Goal: Transaction & Acquisition: Purchase product/service

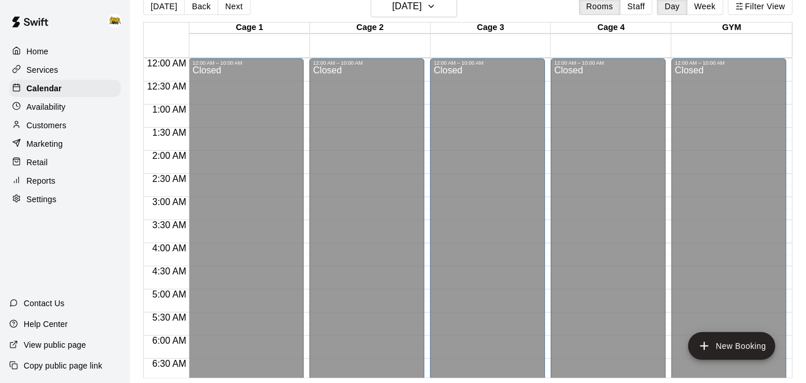
scroll to position [2, 0]
click at [158, 12] on button "[DATE]" at bounding box center [164, 6] width 42 height 17
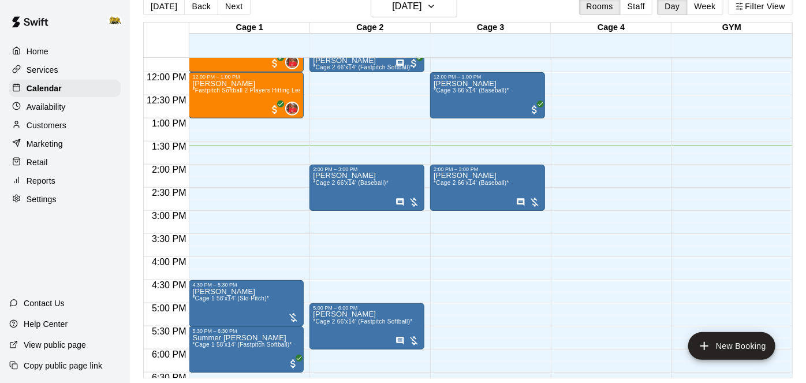
scroll to position [543, 0]
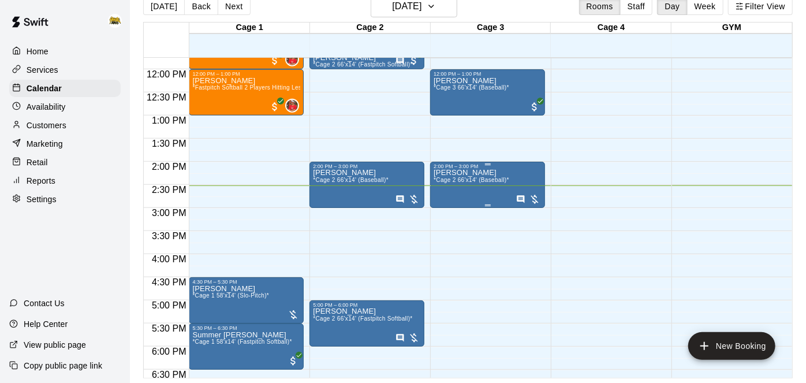
click at [517, 196] on icon "Has notes" at bounding box center [521, 199] width 8 height 8
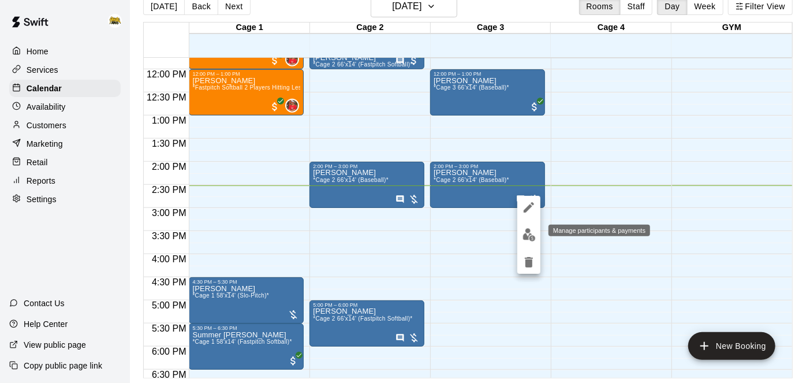
click at [531, 228] on img "edit" at bounding box center [529, 234] width 13 height 13
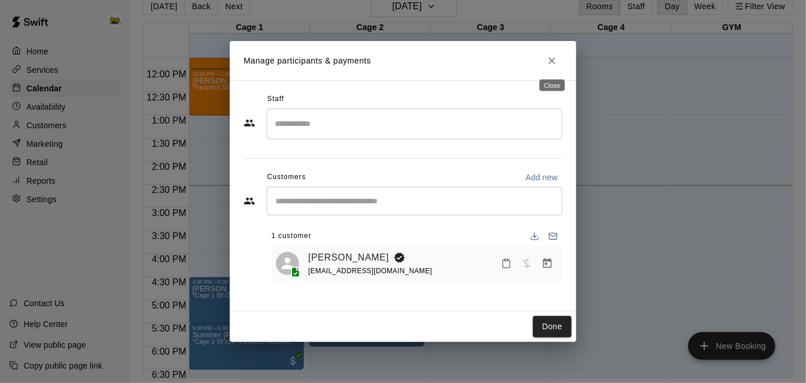
click at [553, 57] on icon "Close" at bounding box center [552, 61] width 12 height 12
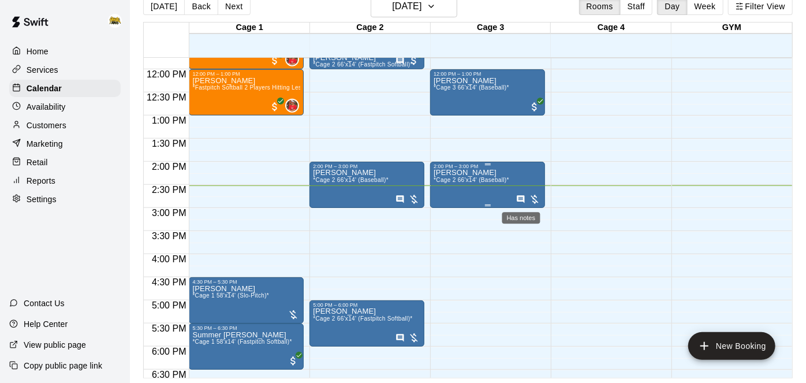
click at [519, 198] on icon "Has notes" at bounding box center [520, 199] width 9 height 9
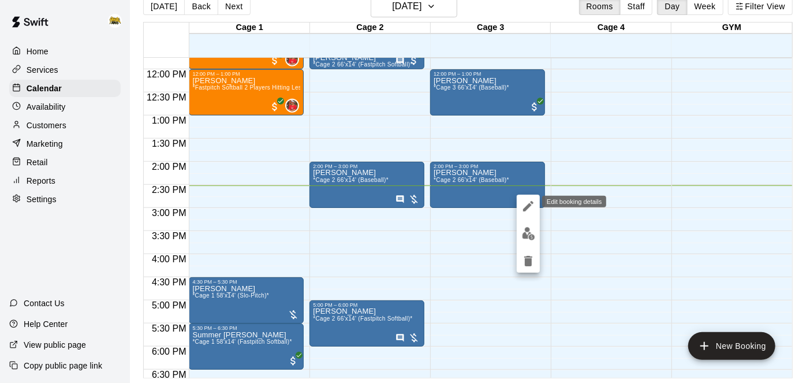
click at [521, 201] on button "edit" at bounding box center [528, 206] width 23 height 23
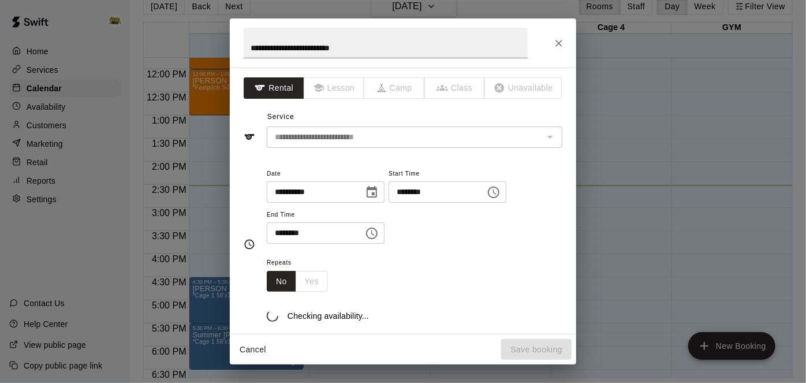
scroll to position [191, 0]
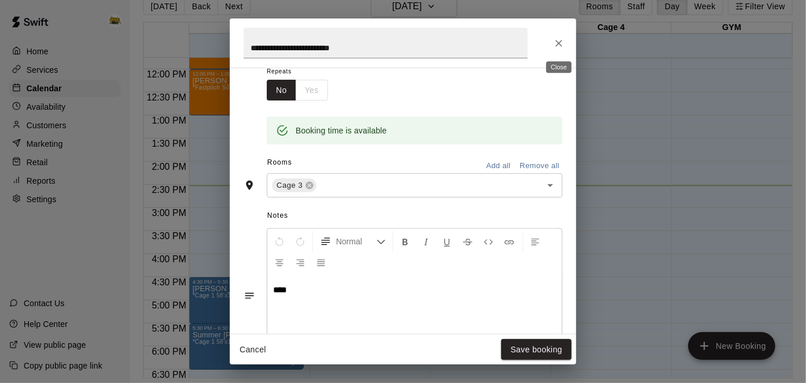
click at [558, 36] on button "Close" at bounding box center [559, 43] width 21 height 21
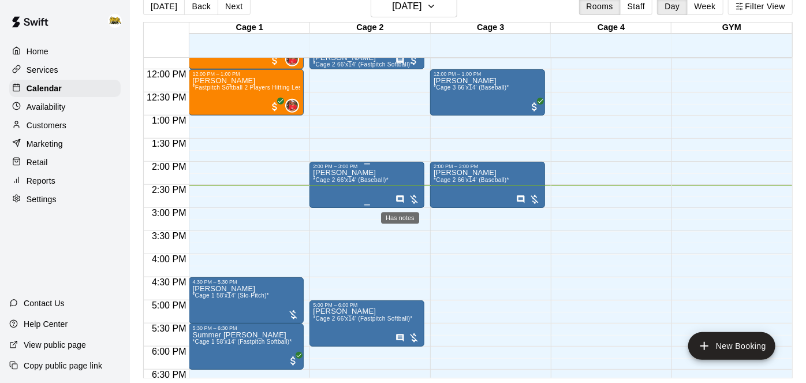
click at [398, 199] on icon "Has notes" at bounding box center [401, 199] width 8 height 8
click at [402, 207] on icon "edit" at bounding box center [408, 207] width 14 height 14
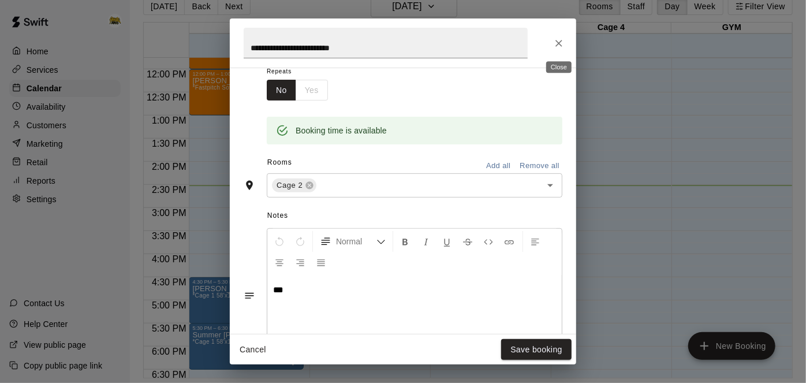
click at [564, 47] on icon "Close" at bounding box center [559, 44] width 12 height 12
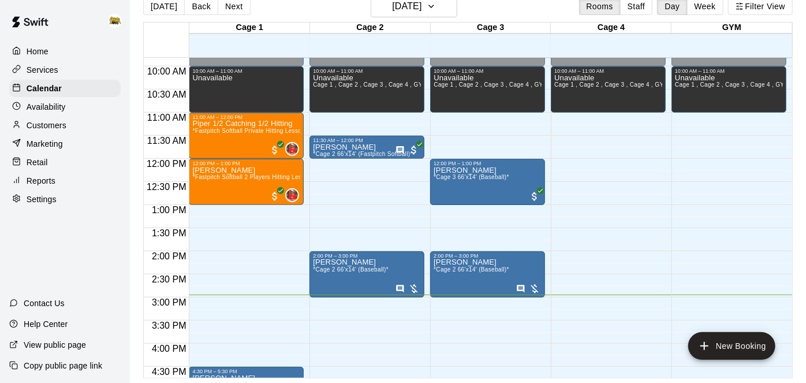
scroll to position [440, 0]
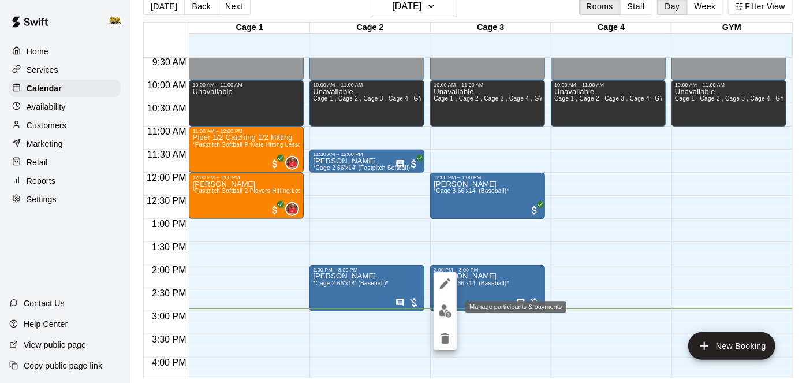
click at [446, 305] on img "edit" at bounding box center [445, 310] width 13 height 13
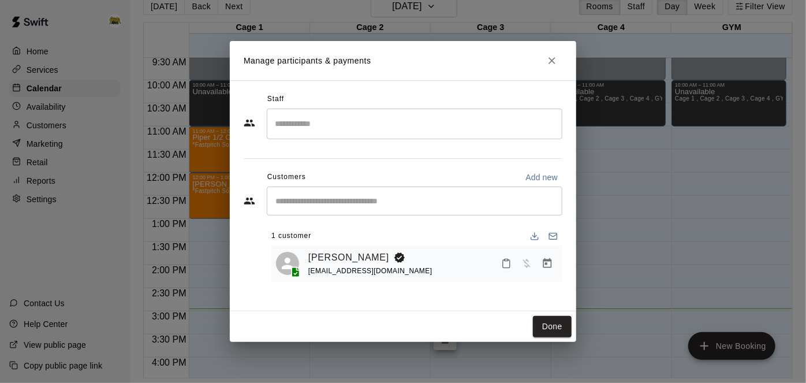
click at [509, 266] on icon "Mark attendance" at bounding box center [506, 263] width 10 height 10
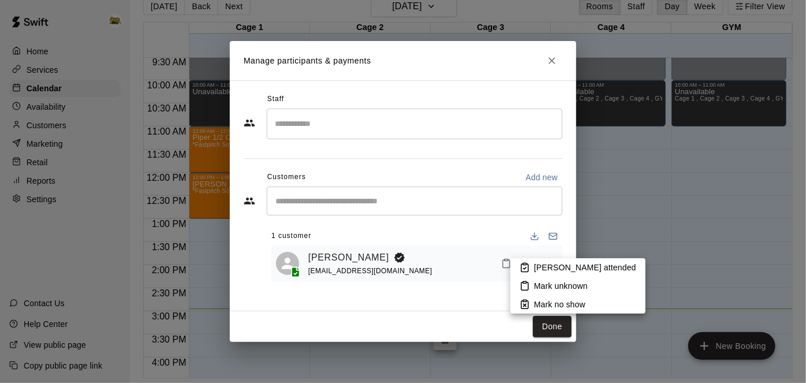
click at [523, 267] on icon at bounding box center [525, 267] width 10 height 10
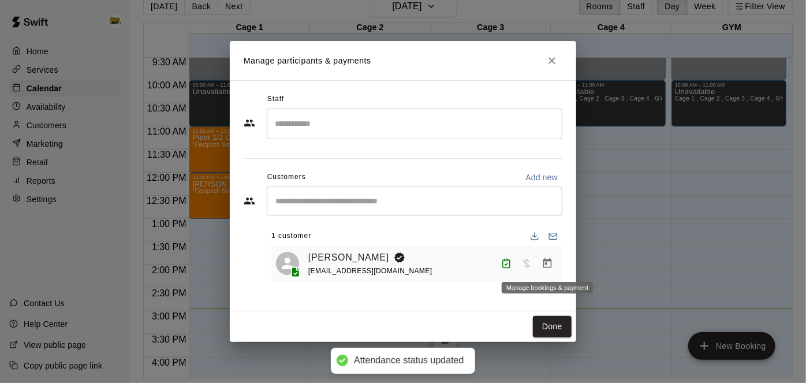
click at [551, 263] on icon "Manage bookings & payment" at bounding box center [547, 263] width 9 height 10
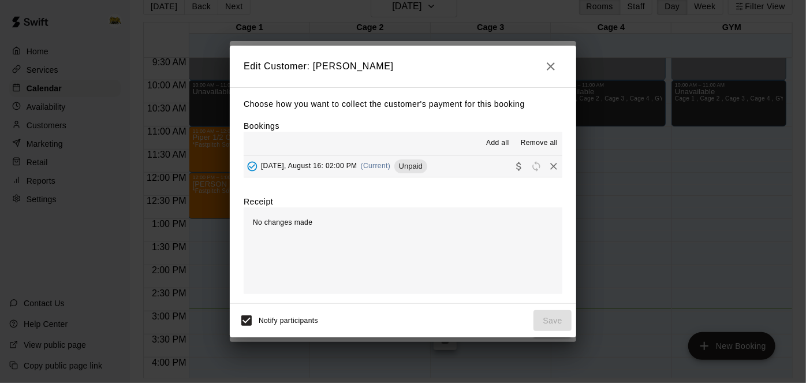
click at [499, 156] on button "[DATE], August 16: 02:00 PM (Current) Unpaid" at bounding box center [403, 165] width 319 height 21
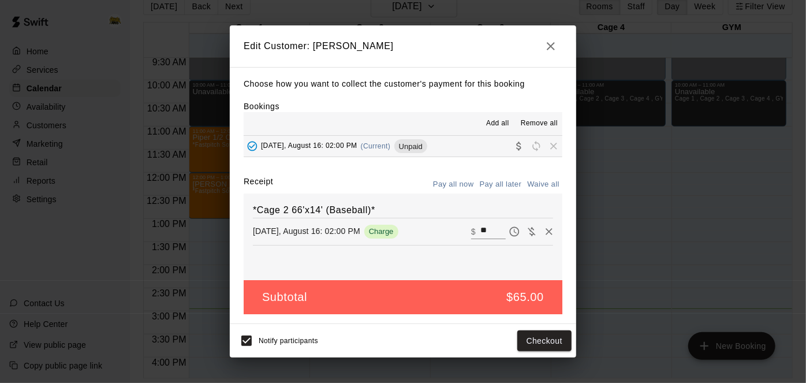
click at [498, 232] on input "**" at bounding box center [492, 231] width 25 height 15
type input "*"
type input "**"
click at [546, 341] on button "Checkout" at bounding box center [544, 340] width 54 height 21
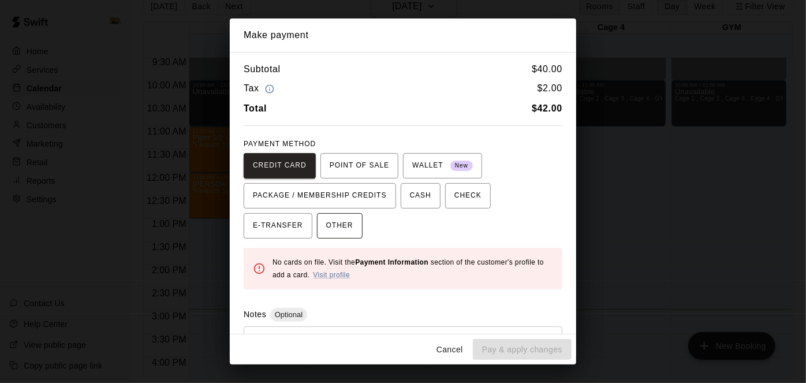
click at [317, 223] on button "OTHER" at bounding box center [340, 225] width 46 height 25
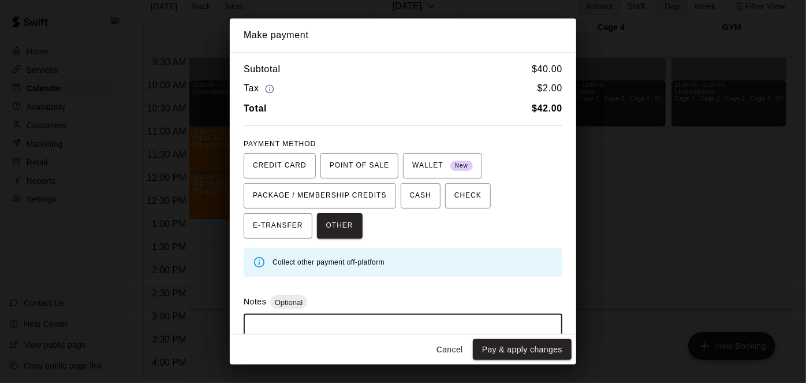
click at [307, 329] on textarea at bounding box center [403, 340] width 303 height 35
type textarea "******"
click at [534, 347] on button "Pay & apply changes" at bounding box center [522, 349] width 99 height 21
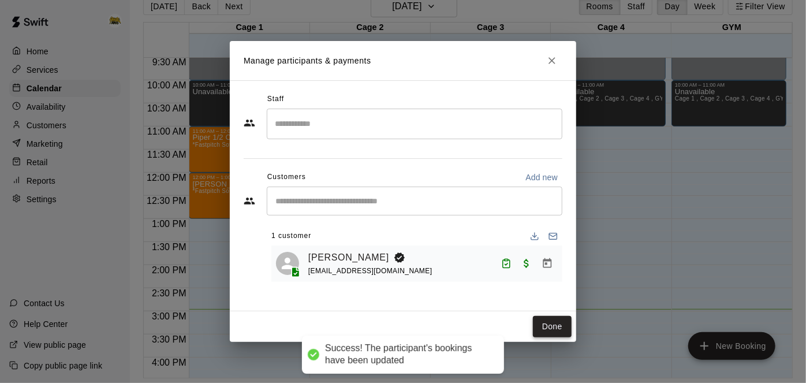
click at [549, 326] on button "Done" at bounding box center [552, 326] width 39 height 21
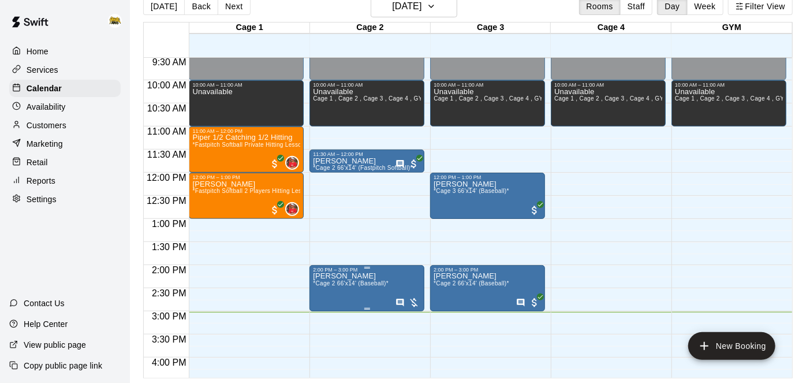
click at [417, 301] on div at bounding box center [408, 303] width 24 height 12
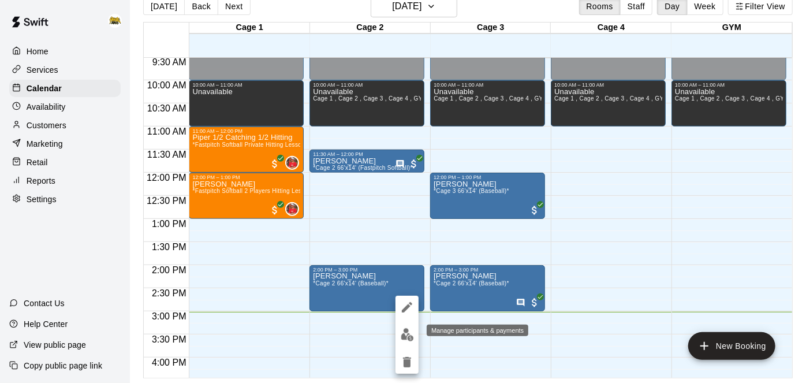
click at [409, 330] on img "edit" at bounding box center [407, 334] width 13 height 13
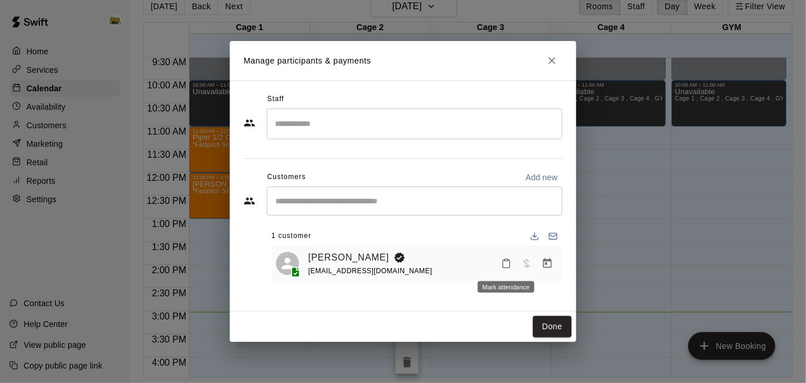
click at [513, 262] on button "Mark attendance" at bounding box center [507, 264] width 20 height 20
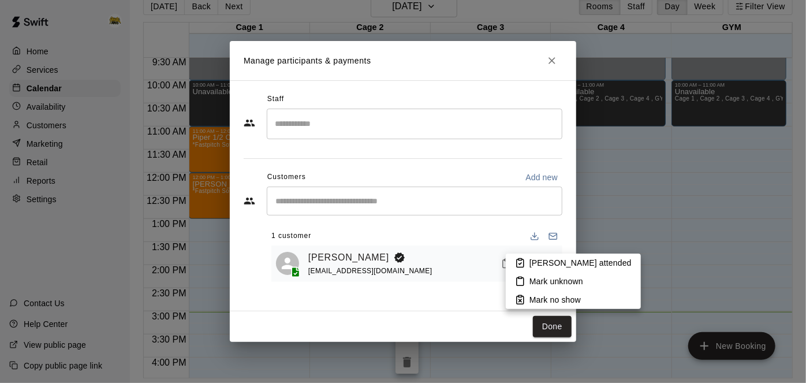
click at [528, 263] on li "[PERSON_NAME] attended" at bounding box center [573, 263] width 135 height 18
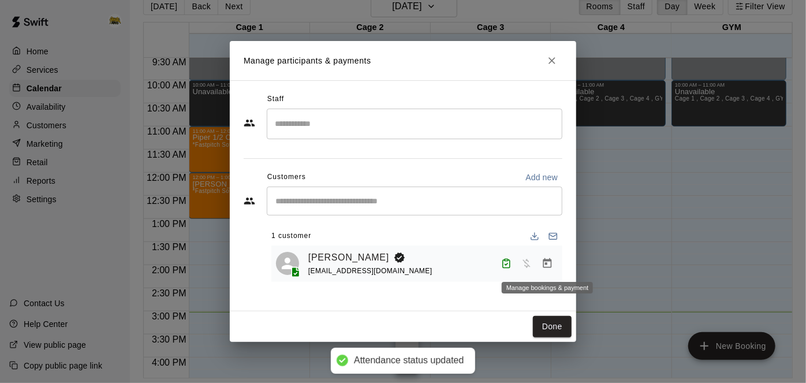
click at [548, 265] on icon "Manage bookings & payment" at bounding box center [548, 264] width 12 height 12
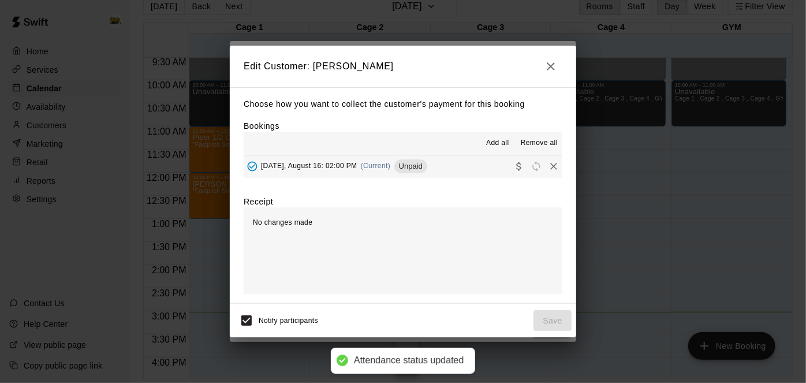
click at [438, 171] on button "[DATE], August 16: 02:00 PM (Current) Unpaid" at bounding box center [403, 165] width 319 height 21
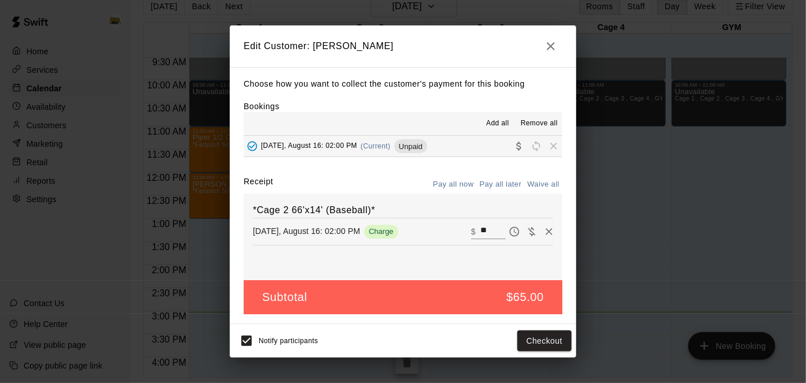
click at [498, 229] on input "**" at bounding box center [492, 231] width 25 height 15
type input "*"
type input "**"
click at [532, 335] on button "Checkout" at bounding box center [544, 340] width 54 height 21
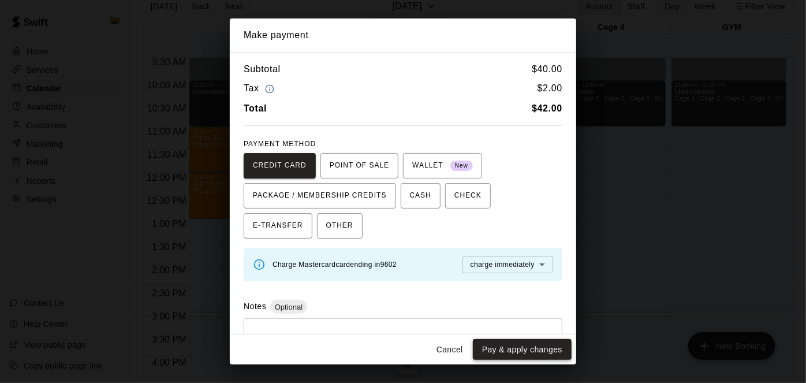
click at [531, 348] on button "Pay & apply changes" at bounding box center [522, 349] width 99 height 21
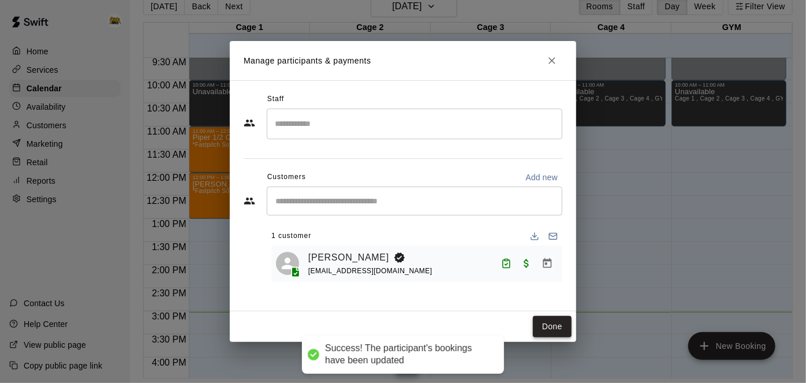
click at [557, 329] on button "Done" at bounding box center [552, 326] width 39 height 21
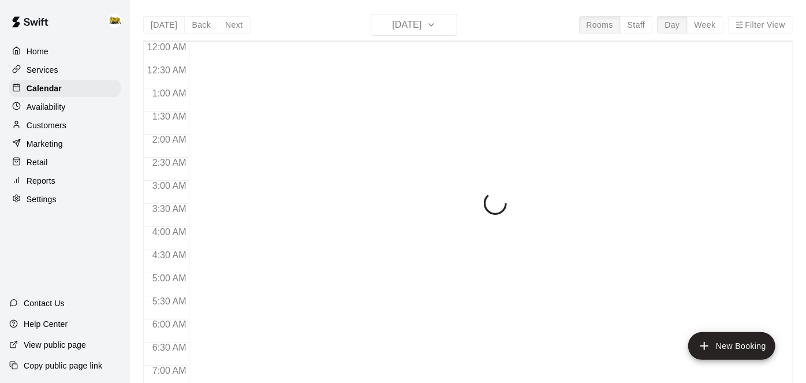
scroll to position [694, 0]
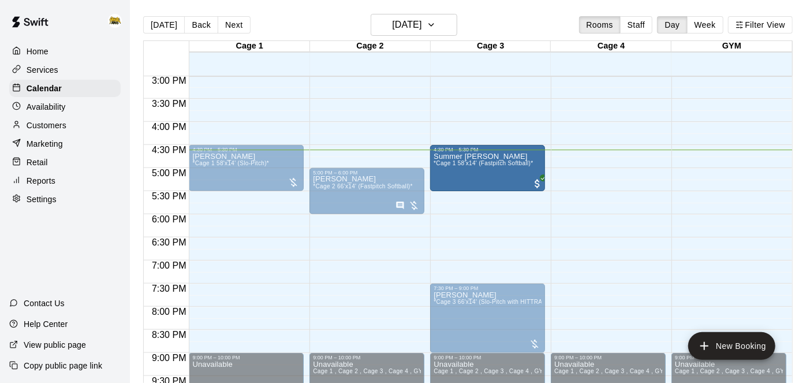
drag, startPoint x: 253, startPoint y: 207, endPoint x: 515, endPoint y: 171, distance: 264.7
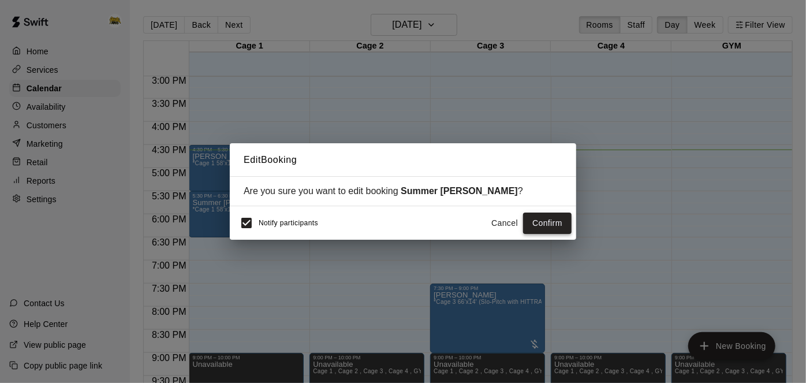
click at [546, 223] on button "Confirm" at bounding box center [547, 223] width 49 height 21
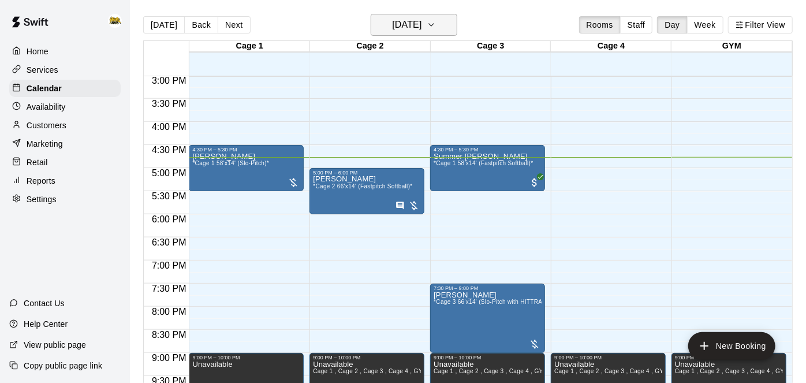
click at [441, 24] on button "[DATE]" at bounding box center [414, 25] width 87 height 22
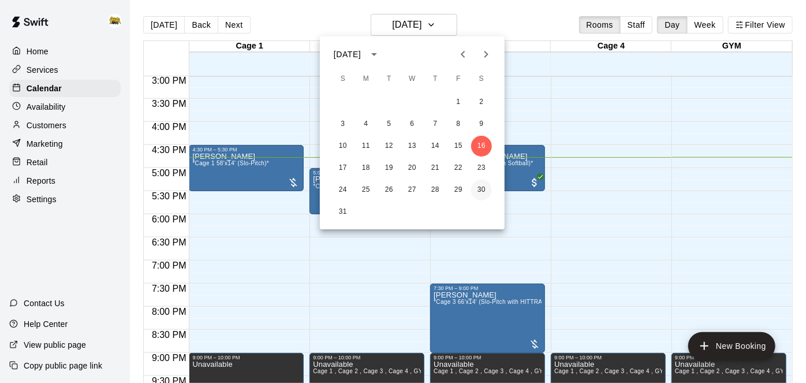
click at [486, 189] on button "30" at bounding box center [481, 190] width 21 height 21
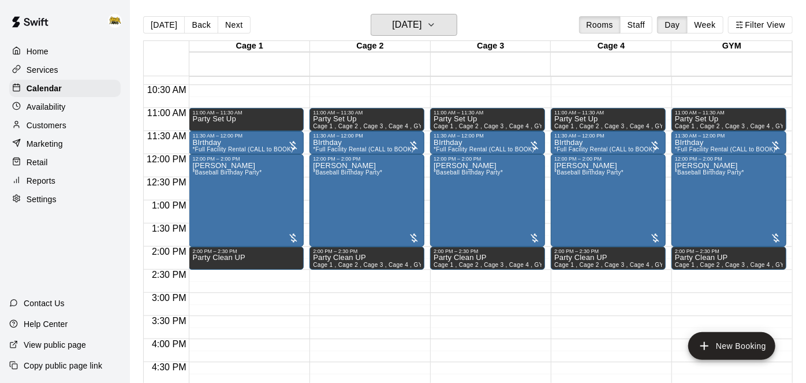
scroll to position [474, 0]
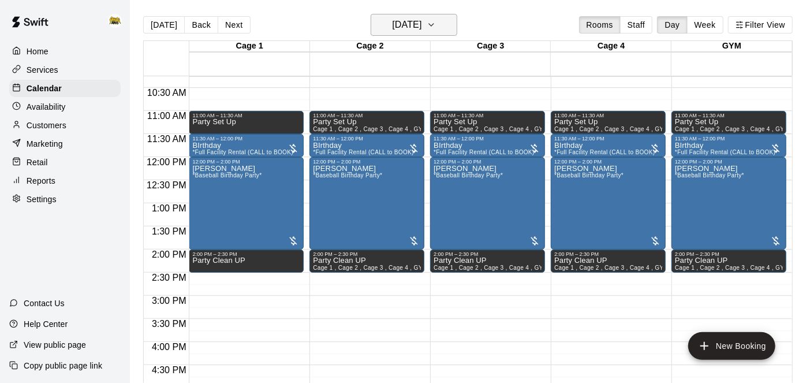
click at [415, 33] on button "[DATE]" at bounding box center [414, 25] width 87 height 22
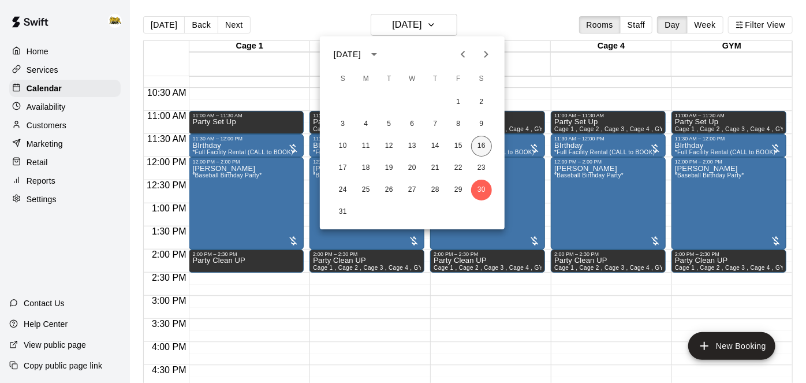
click at [484, 146] on button "16" at bounding box center [481, 146] width 21 height 21
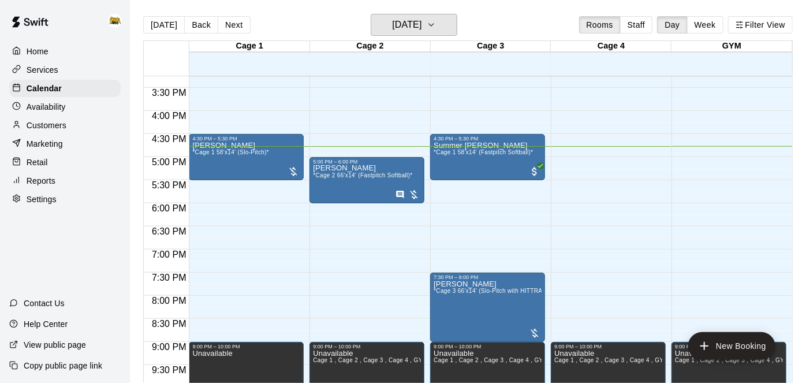
scroll to position [711, 0]
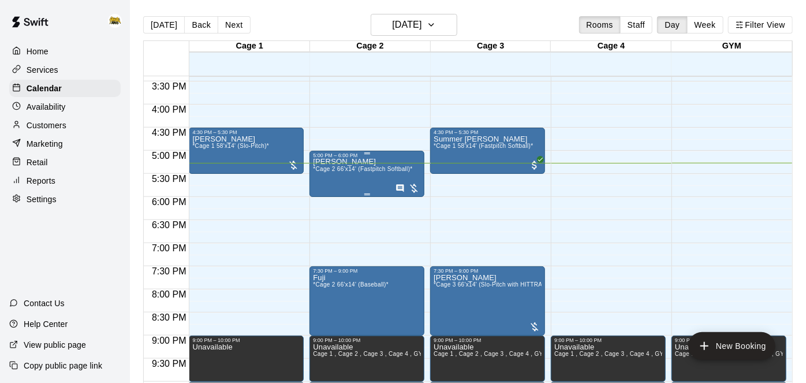
click at [403, 186] on icon "Has notes" at bounding box center [401, 188] width 8 height 8
click at [405, 198] on icon "edit" at bounding box center [408, 196] width 10 height 10
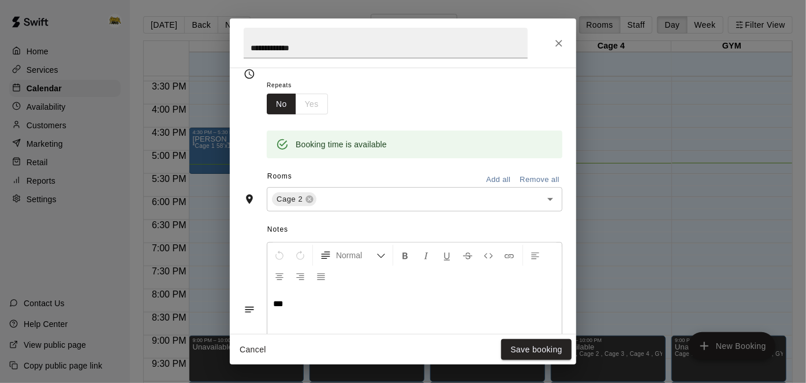
scroll to position [191, 0]
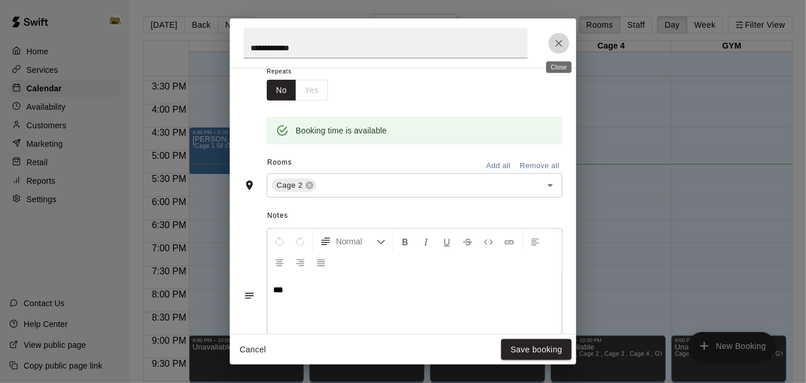
click at [562, 40] on icon "Close" at bounding box center [559, 44] width 12 height 12
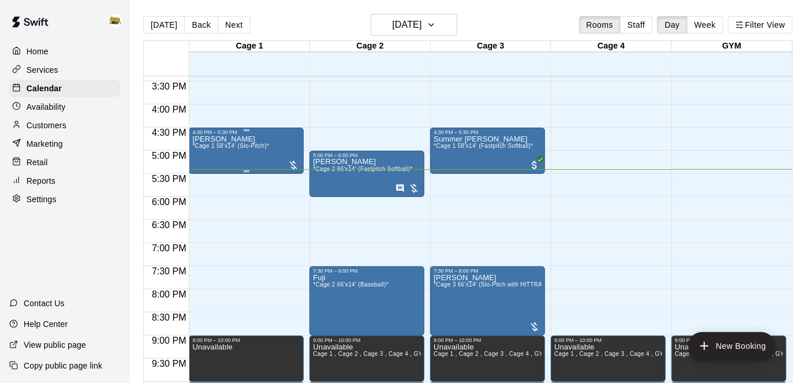
click at [285, 154] on div "Tyson Wilson *Cage 1 58'x14' (Slo-Pitch)*" at bounding box center [246, 326] width 108 height 383
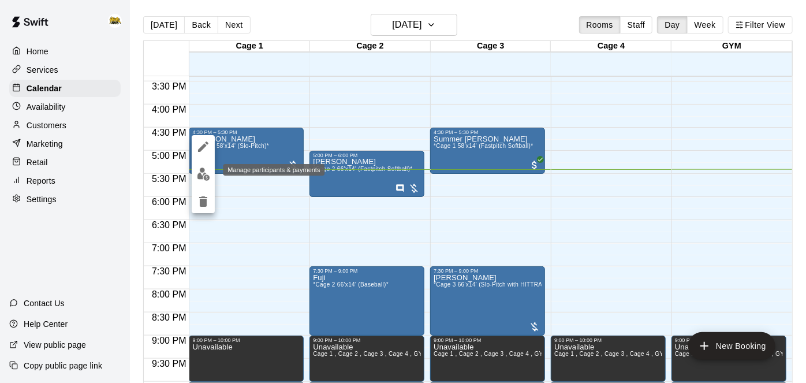
click at [206, 173] on img "edit" at bounding box center [203, 173] width 13 height 13
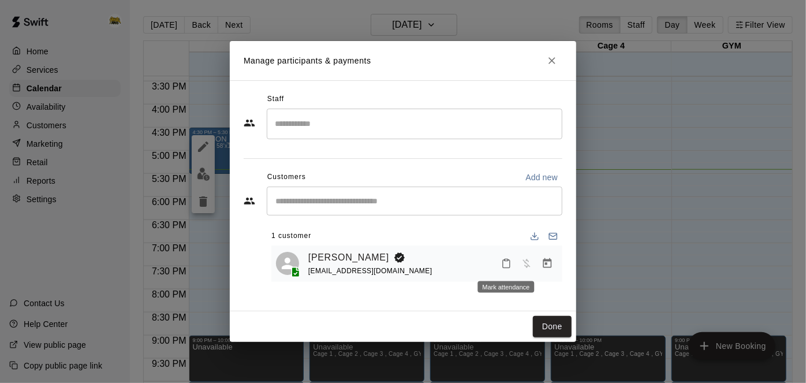
click at [506, 260] on rect "Mark attendance" at bounding box center [506, 260] width 3 height 2
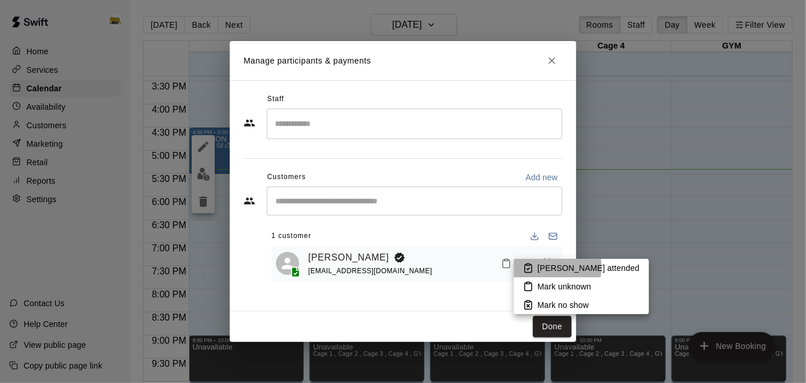
click at [531, 267] on icon at bounding box center [528, 268] width 7 height 8
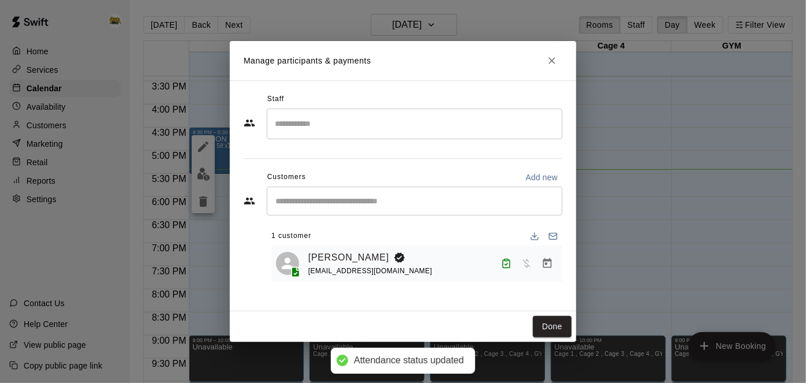
click at [549, 263] on icon "Manage bookings & payment" at bounding box center [548, 264] width 12 height 12
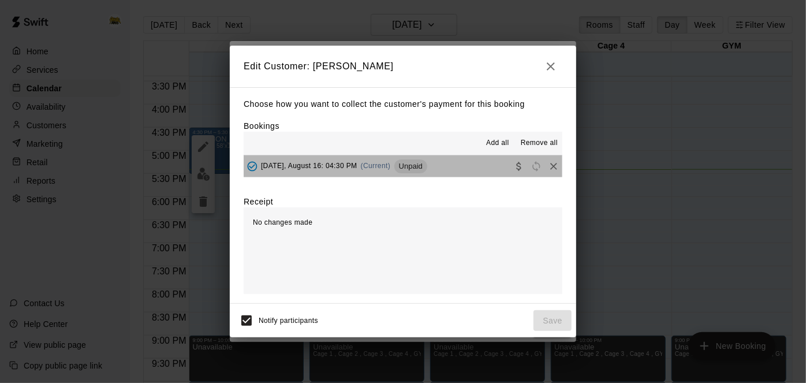
click at [493, 170] on button "Saturday, August 16: 04:30 PM (Current) Unpaid" at bounding box center [403, 165] width 319 height 21
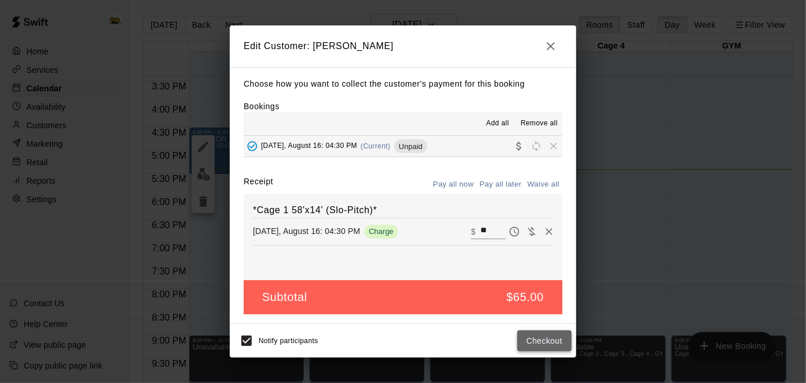
click at [547, 337] on button "Checkout" at bounding box center [544, 340] width 54 height 21
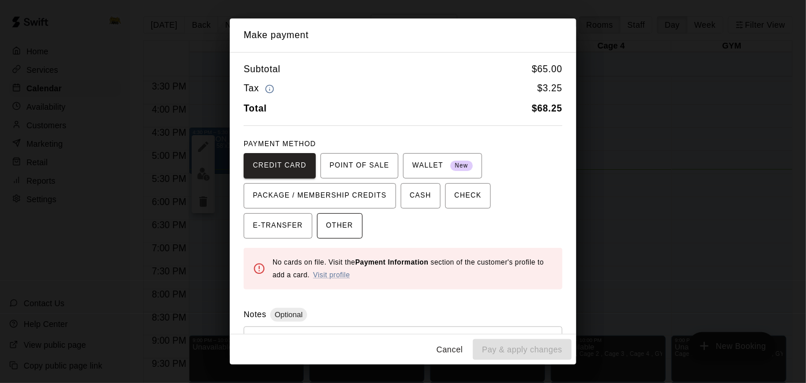
click at [326, 222] on span "OTHER" at bounding box center [339, 226] width 27 height 18
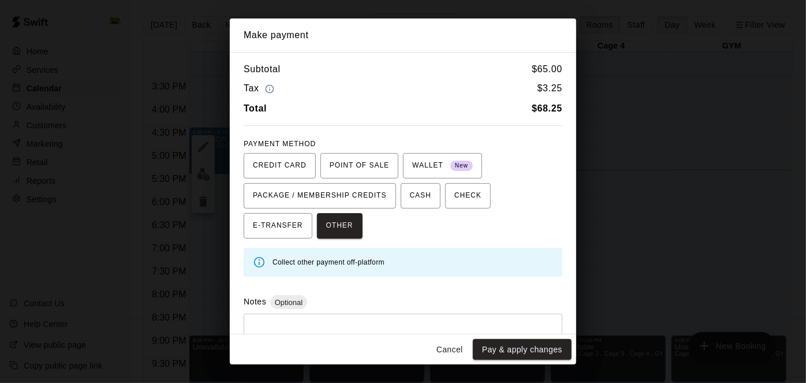
click at [321, 324] on textarea at bounding box center [403, 340] width 303 height 35
type textarea "******"
click at [538, 342] on button "Pay & apply changes" at bounding box center [522, 349] width 99 height 21
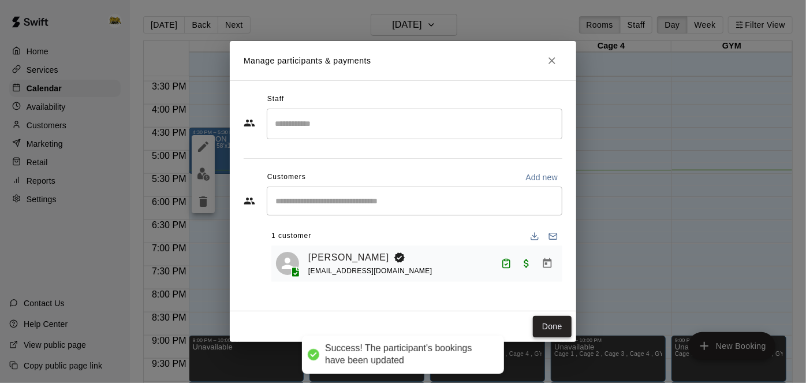
click at [550, 329] on button "Done" at bounding box center [552, 326] width 39 height 21
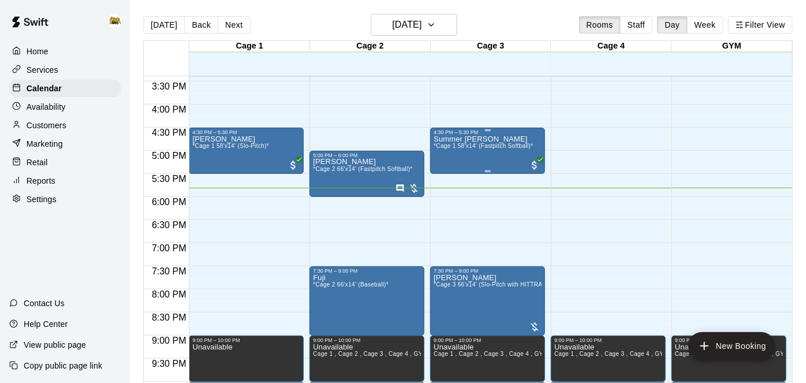
click at [478, 151] on div "Summer Morrish *Cage 1 58'x14' (Fastpitch Softball)*" at bounding box center [483, 326] width 99 height 383
click at [607, 236] on div at bounding box center [403, 191] width 806 height 383
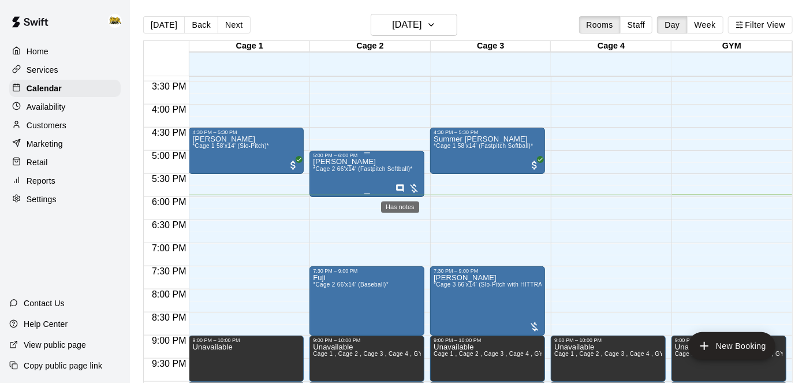
click at [398, 187] on icon "Has notes" at bounding box center [401, 188] width 8 height 8
click at [409, 197] on icon "edit" at bounding box center [408, 196] width 10 height 10
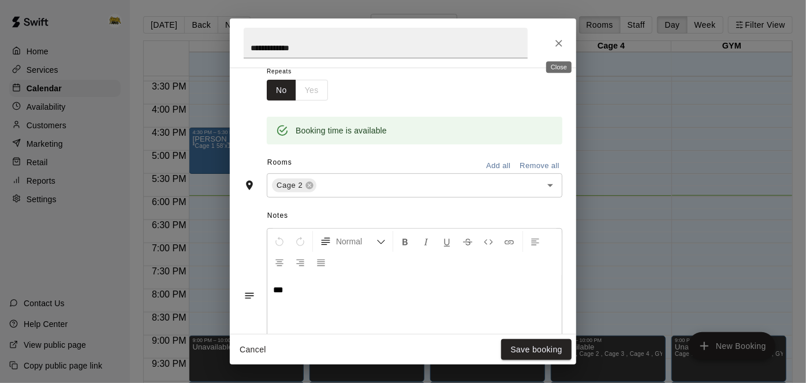
click at [565, 46] on icon "Close" at bounding box center [559, 44] width 12 height 12
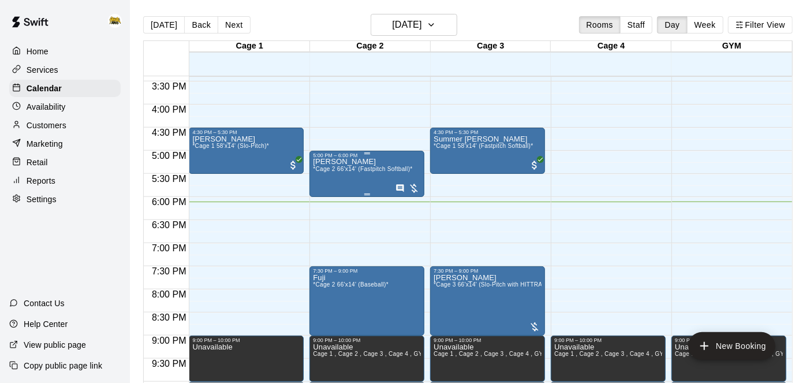
click at [387, 163] on div "Anna Chambers *Cage 2 66'x14' (Fastpitch Softball)*" at bounding box center [362, 349] width 99 height 383
click at [327, 192] on img "edit" at bounding box center [324, 197] width 13 height 13
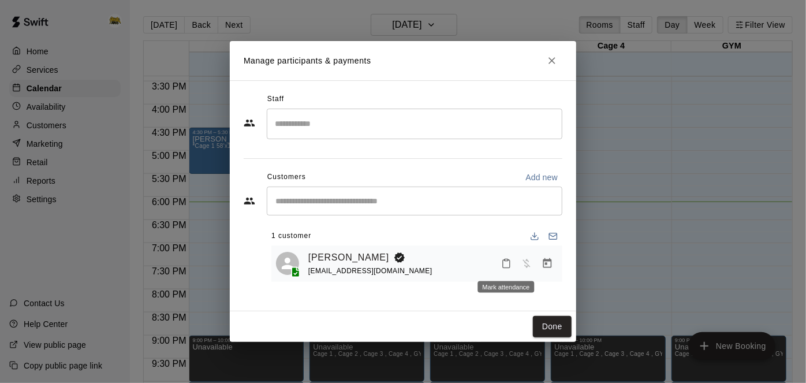
click at [511, 260] on icon "Mark attendance" at bounding box center [506, 263] width 10 height 10
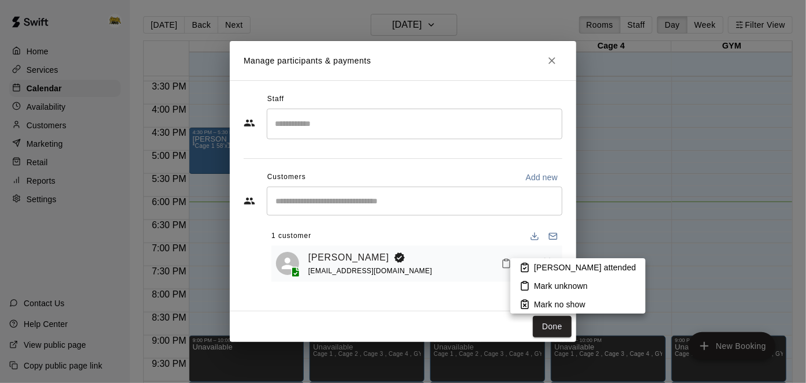
click at [518, 263] on li "[PERSON_NAME] attended" at bounding box center [577, 267] width 135 height 18
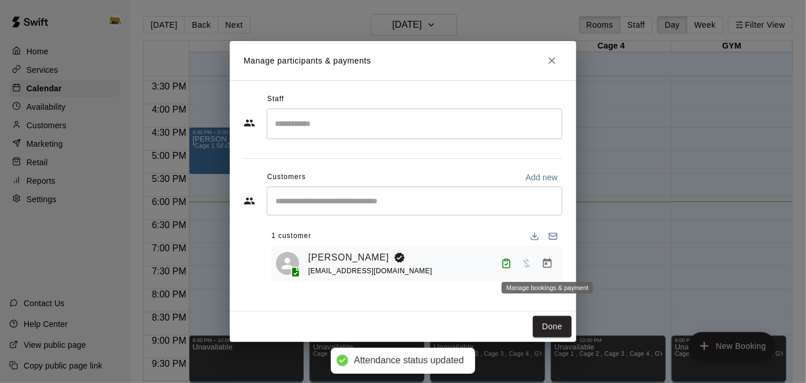
click at [548, 262] on icon "Manage bookings & payment" at bounding box center [548, 264] width 12 height 12
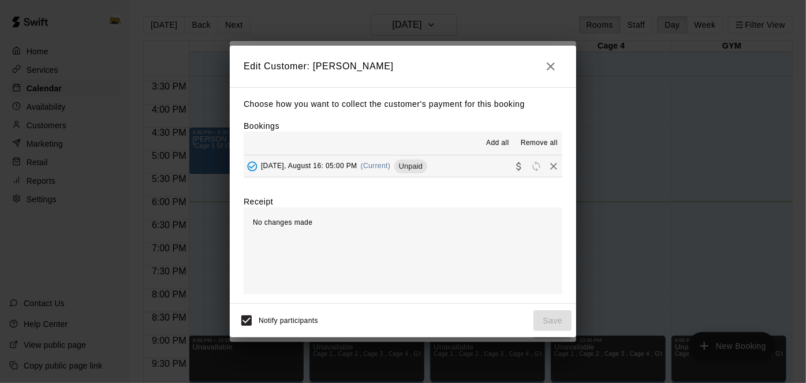
click at [469, 170] on button "Saturday, August 16: 05:00 PM (Current) Unpaid" at bounding box center [403, 165] width 319 height 21
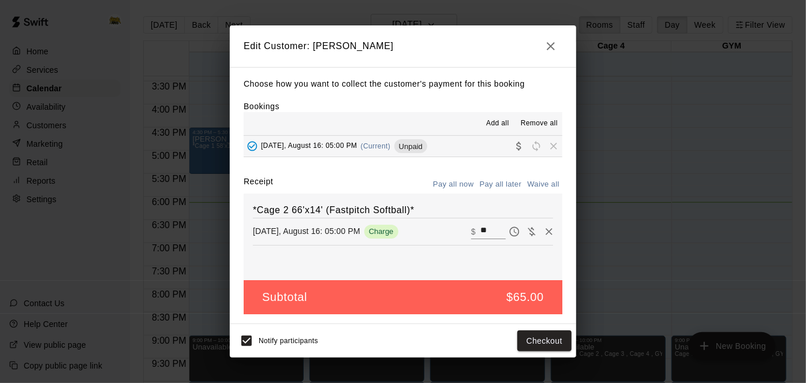
click at [493, 227] on input "**" at bounding box center [492, 231] width 25 height 15
type input "*"
type input "**"
click at [551, 336] on button "Checkout" at bounding box center [544, 340] width 54 height 21
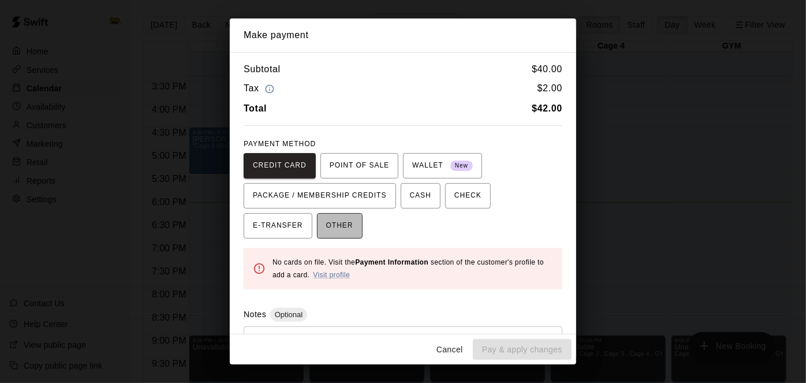
click at [326, 226] on span "OTHER" at bounding box center [339, 226] width 27 height 18
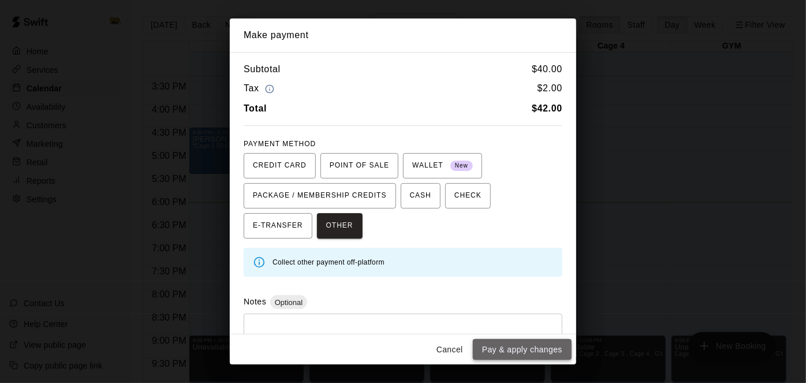
click at [509, 355] on button "Pay & apply changes" at bounding box center [522, 349] width 99 height 21
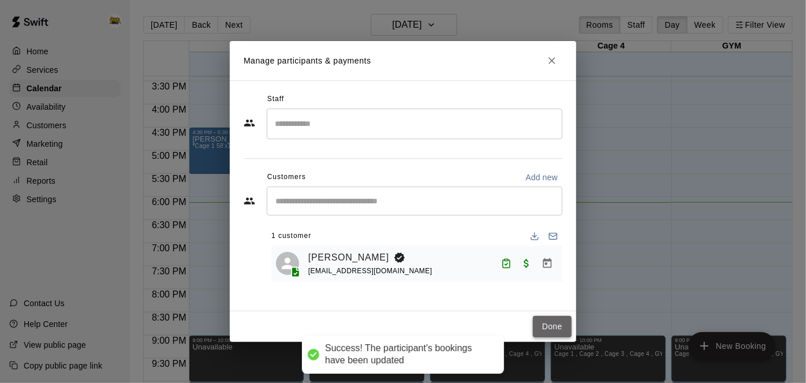
click at [547, 324] on button "Done" at bounding box center [552, 326] width 39 height 21
